Goal: Find specific page/section: Find specific page/section

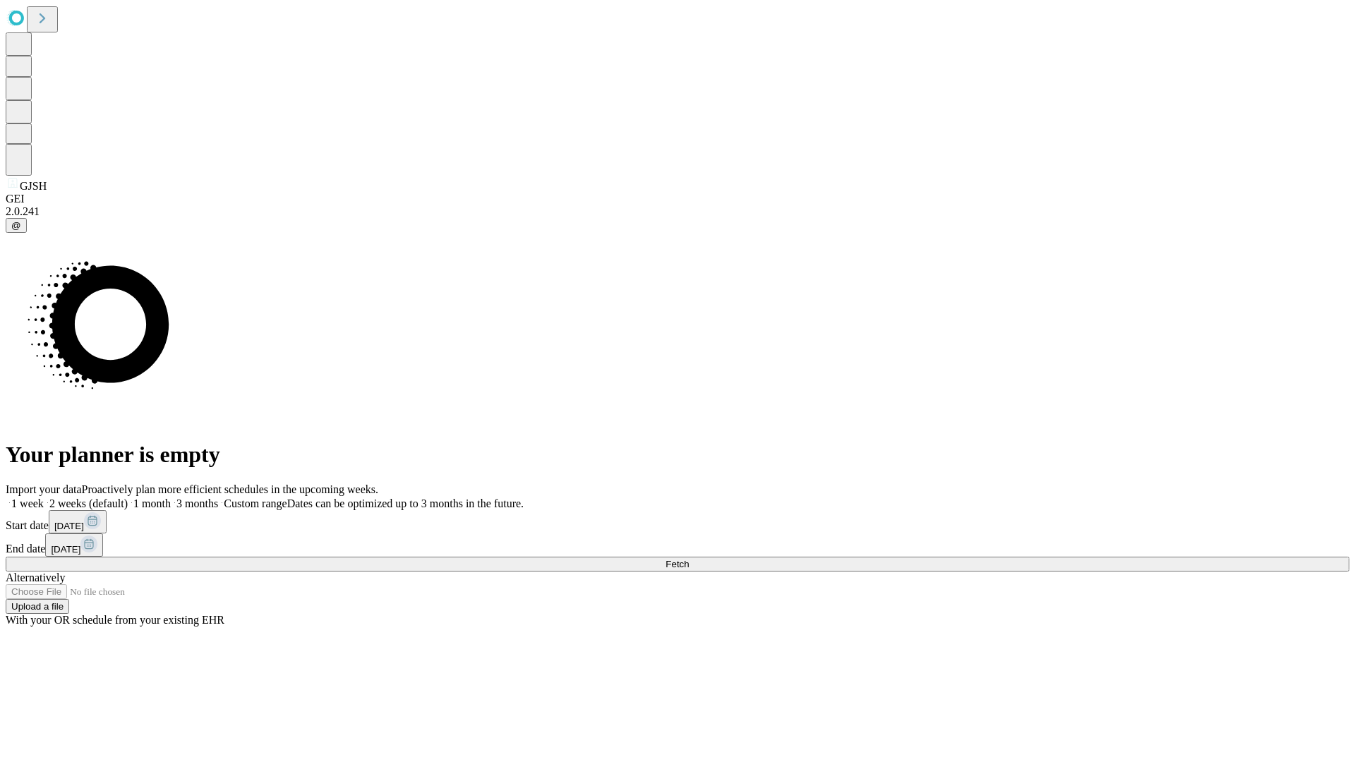
click at [689, 559] on span "Fetch" at bounding box center [676, 564] width 23 height 11
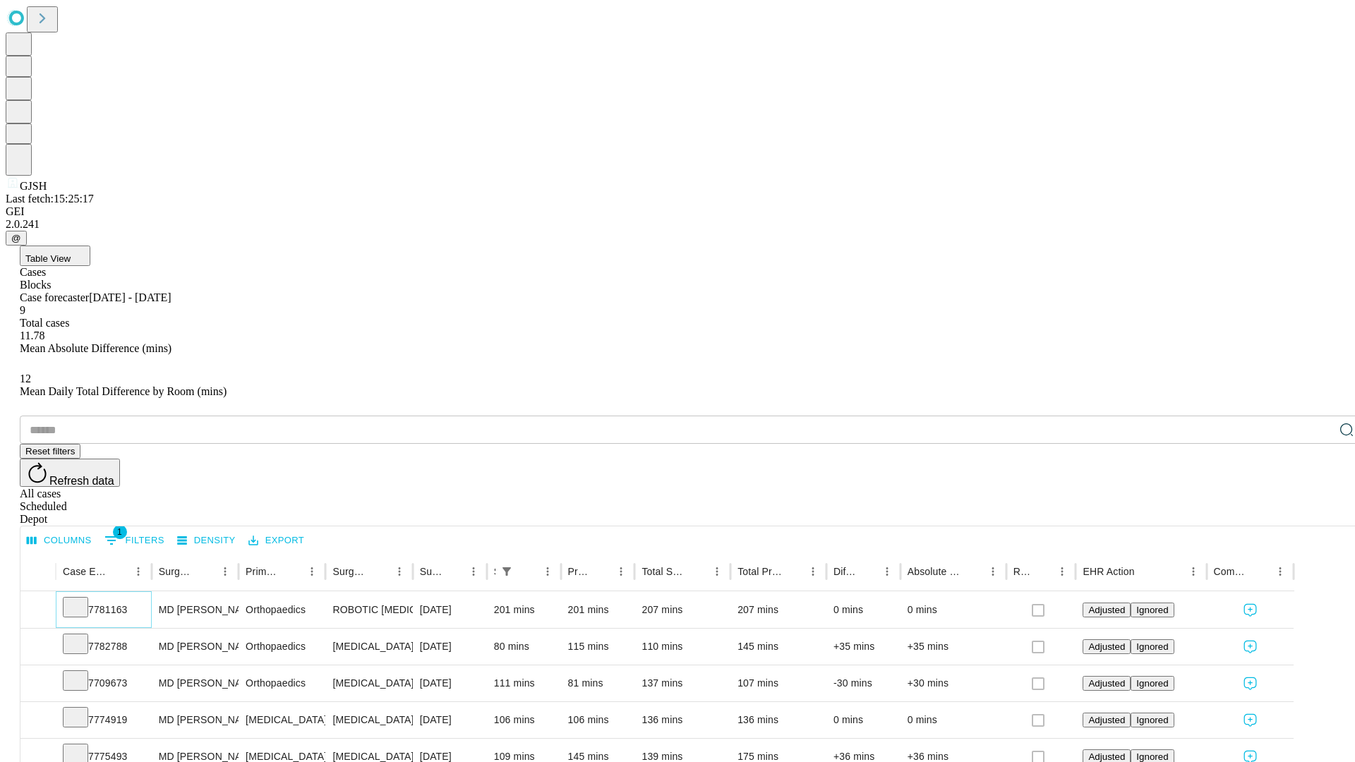
click at [83, 599] on icon at bounding box center [75, 606] width 14 height 14
